Goal: Task Accomplishment & Management: Use online tool/utility

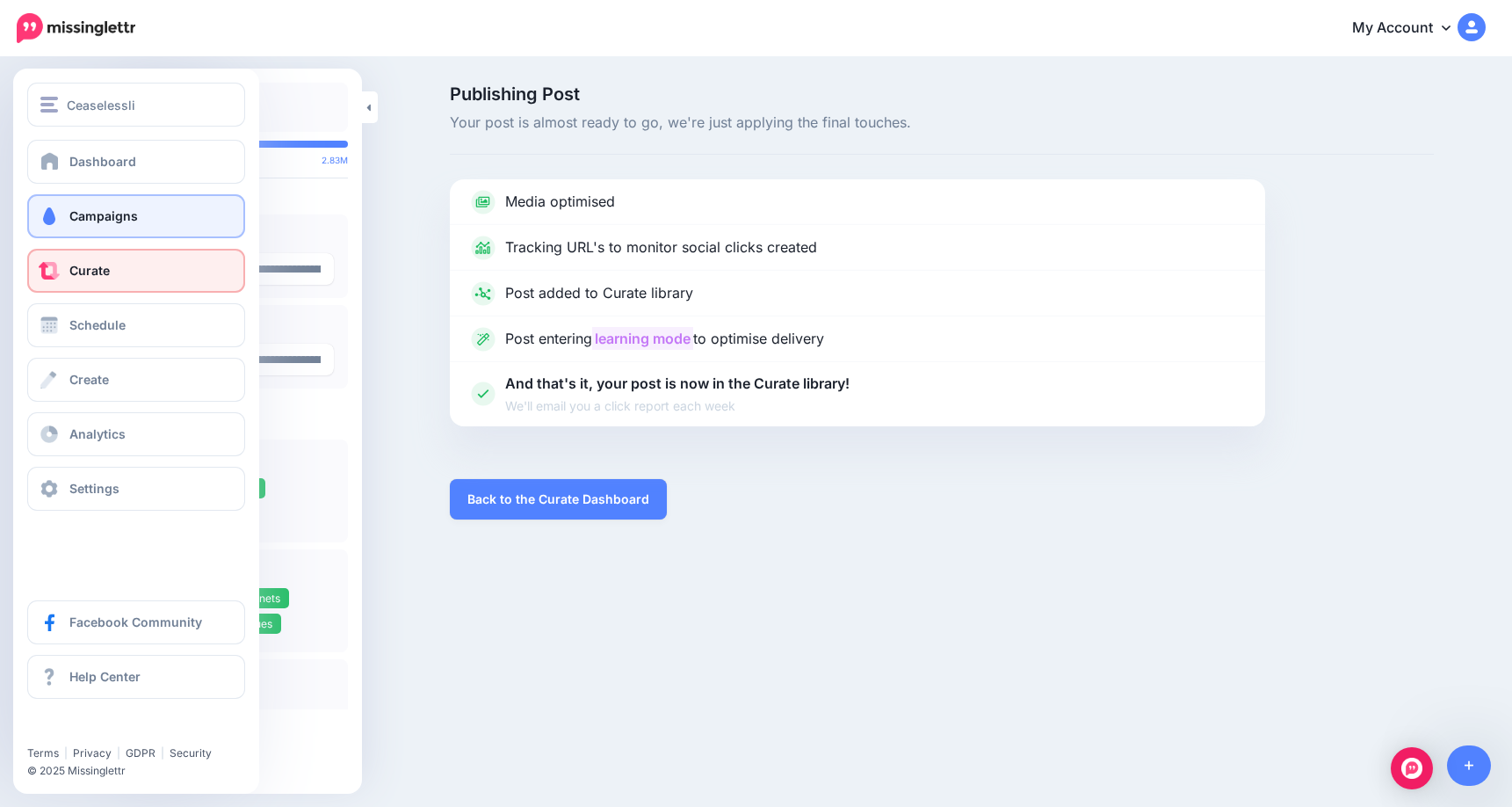
click at [113, 216] on span "Campaigns" at bounding box center [103, 215] width 68 height 15
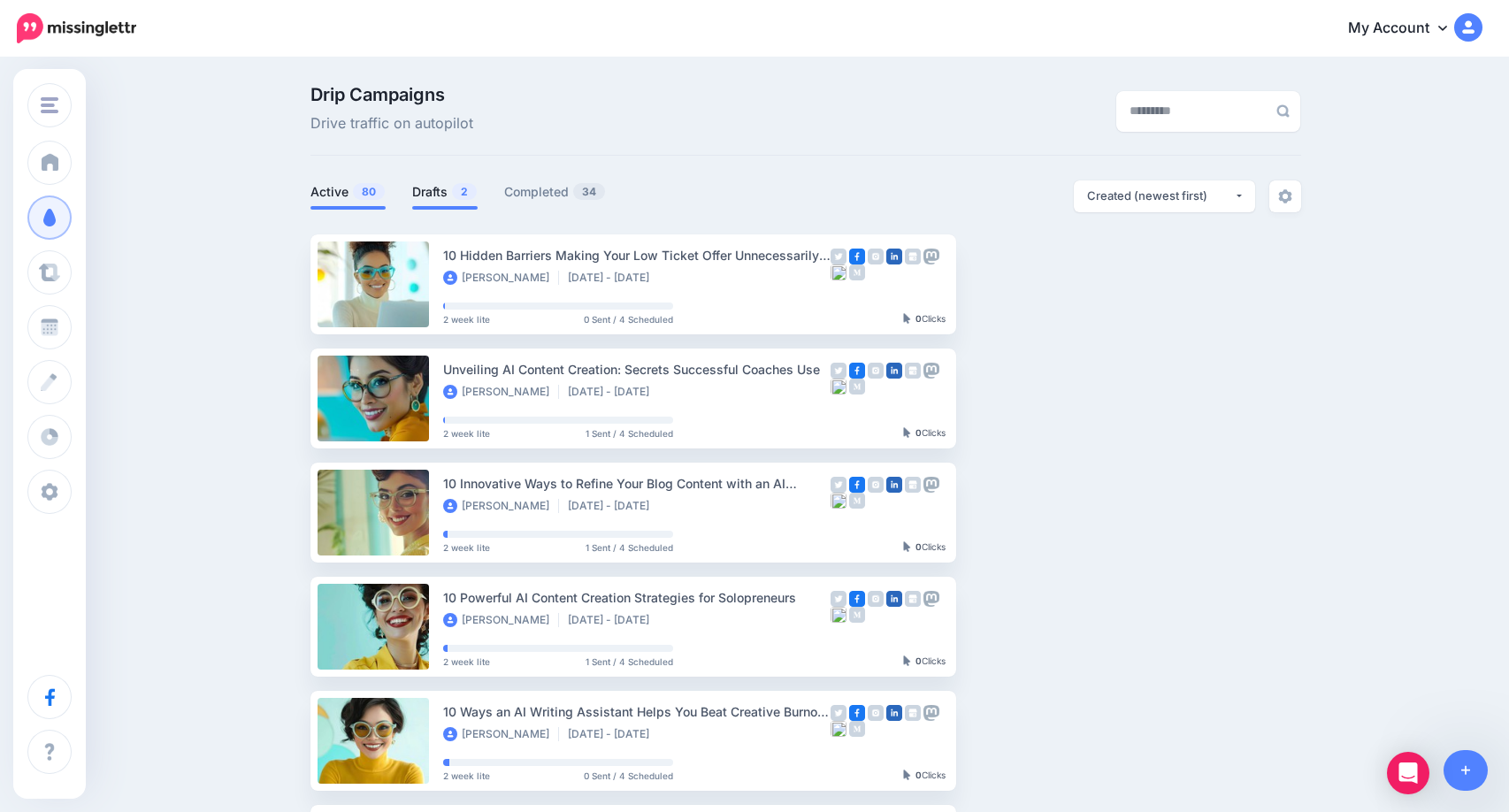
click at [446, 194] on link "Drafts 2" at bounding box center [445, 192] width 66 height 22
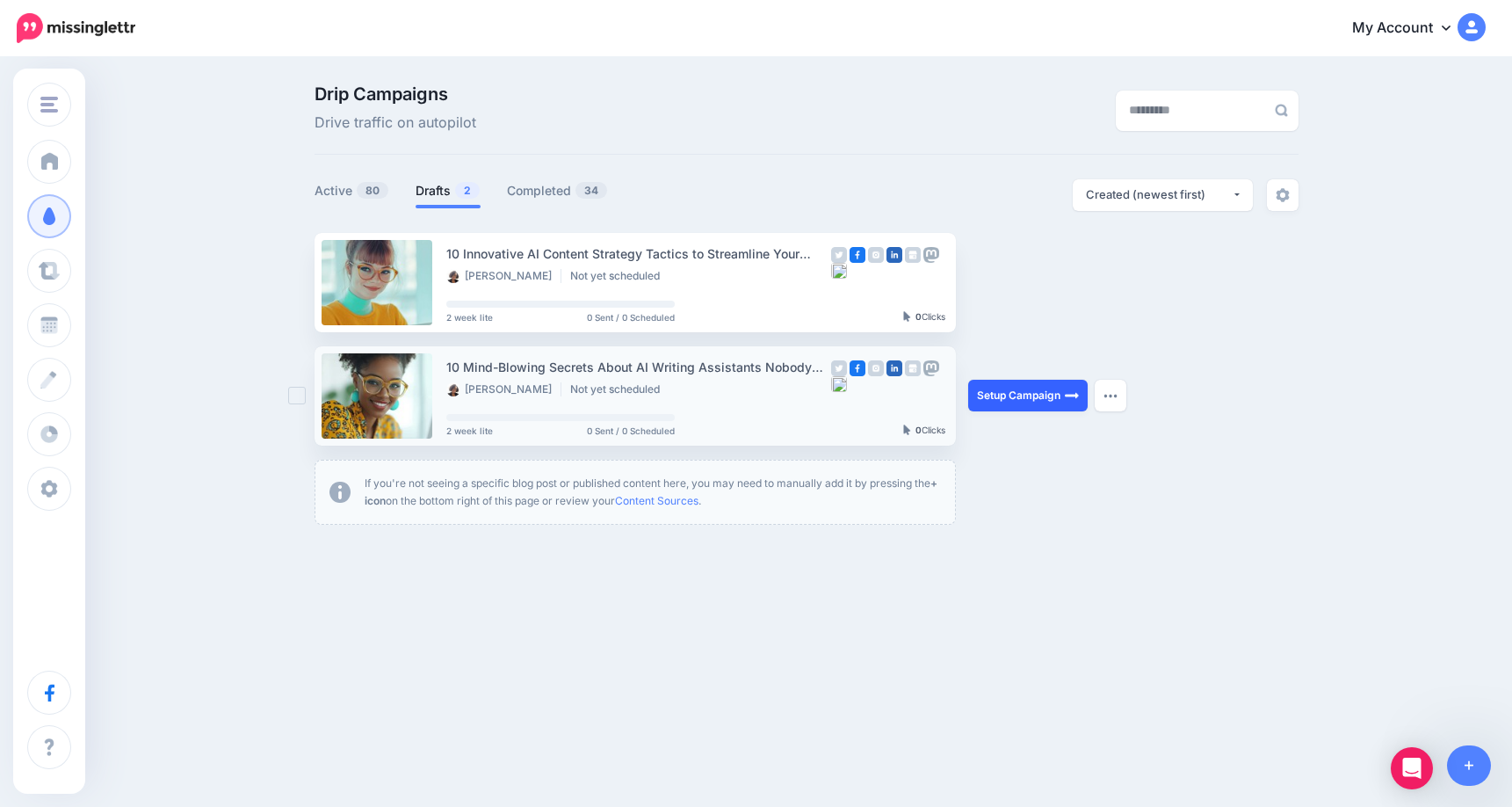
click at [1026, 394] on link "Setup Campaign" at bounding box center [1027, 395] width 119 height 31
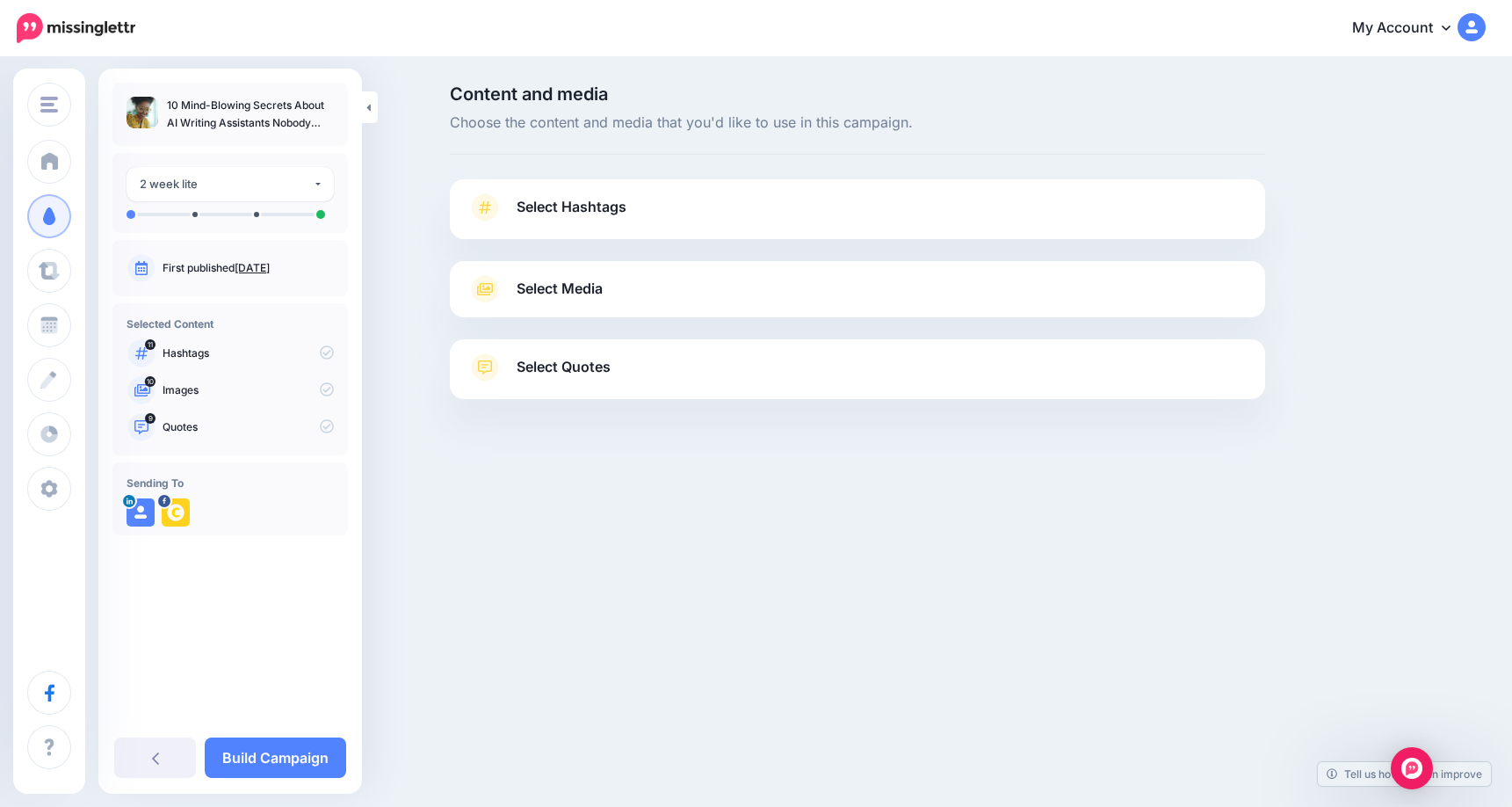
click at [269, 263] on link "Aug. 23, 2025" at bounding box center [252, 267] width 35 height 14
click at [269, 269] on link "Aug. 23, 2025" at bounding box center [252, 267] width 35 height 14
click at [269, 270] on link "Aug. 23, 2025" at bounding box center [252, 267] width 35 height 14
